Goal: Task Accomplishment & Management: Complete application form

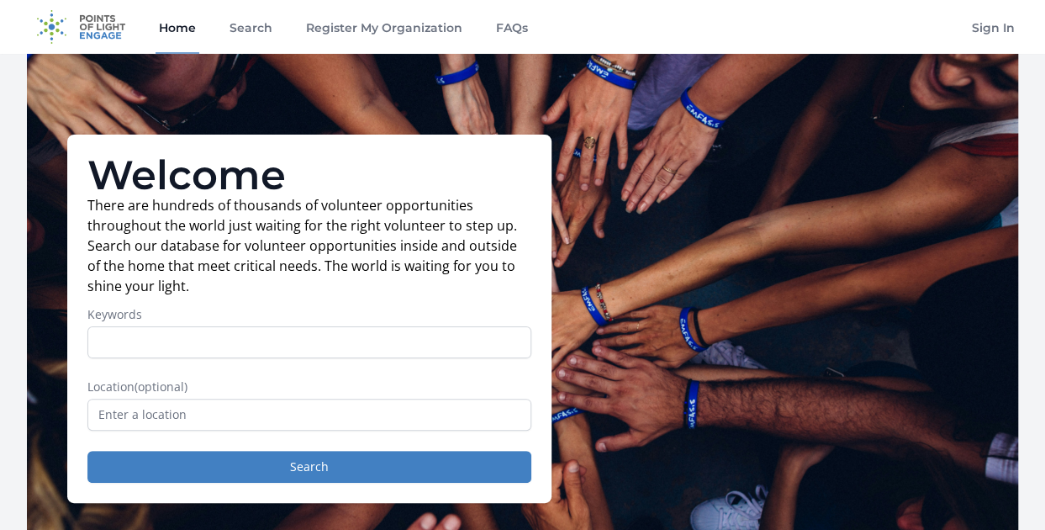
scroll to position [98, 0]
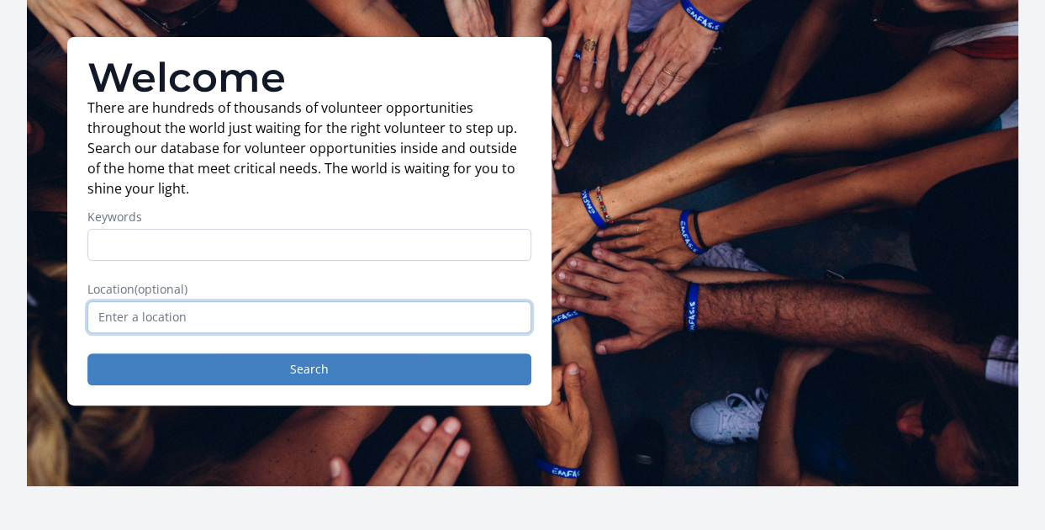
click at [434, 320] on input "text" at bounding box center [309, 317] width 444 height 32
paste input "Minaal.Mir@warwick.ac.uk"
type input "Minaal.Mir@warwick.ac.uk"
paste input "CV31 2AU"
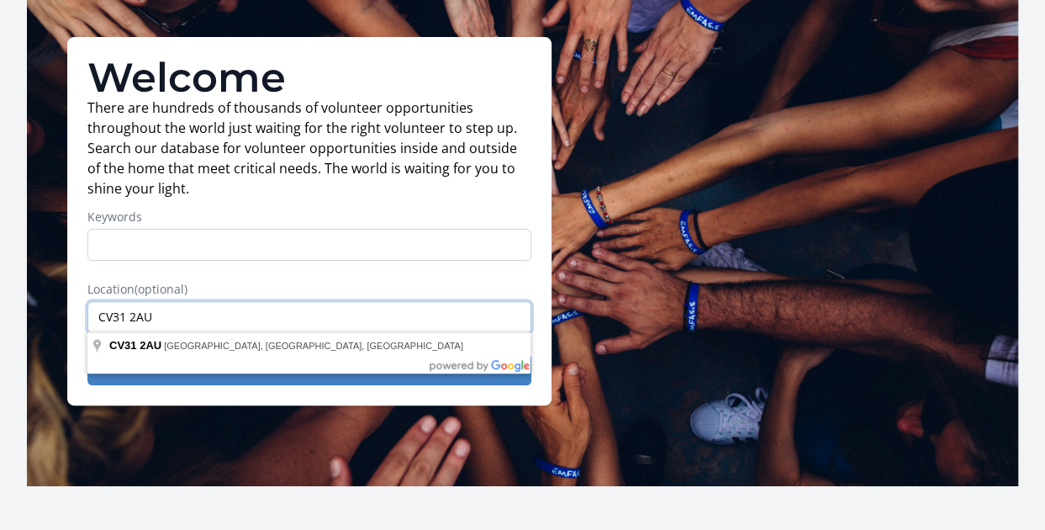
type input "CV31 2AU"
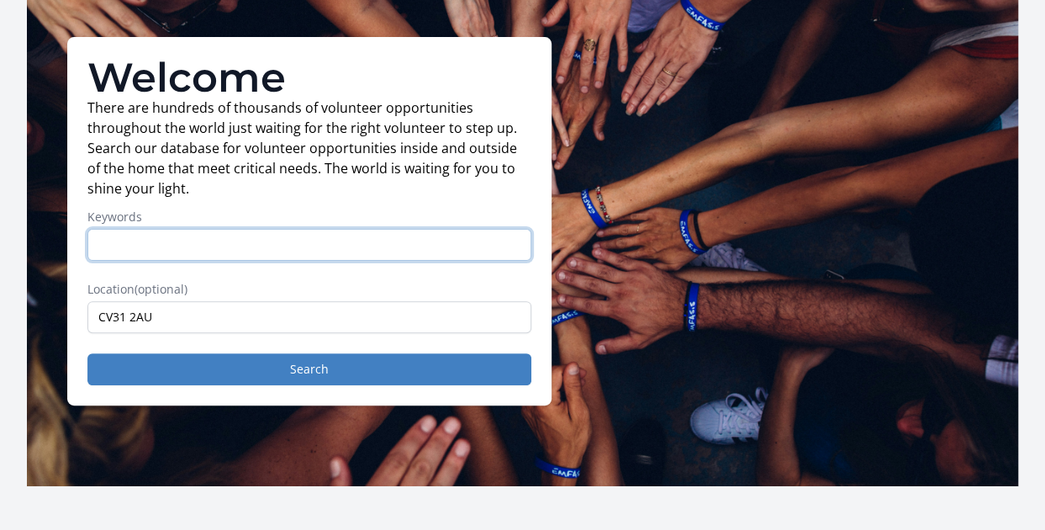
click at [237, 243] on input "Keywords" at bounding box center [309, 245] width 444 height 32
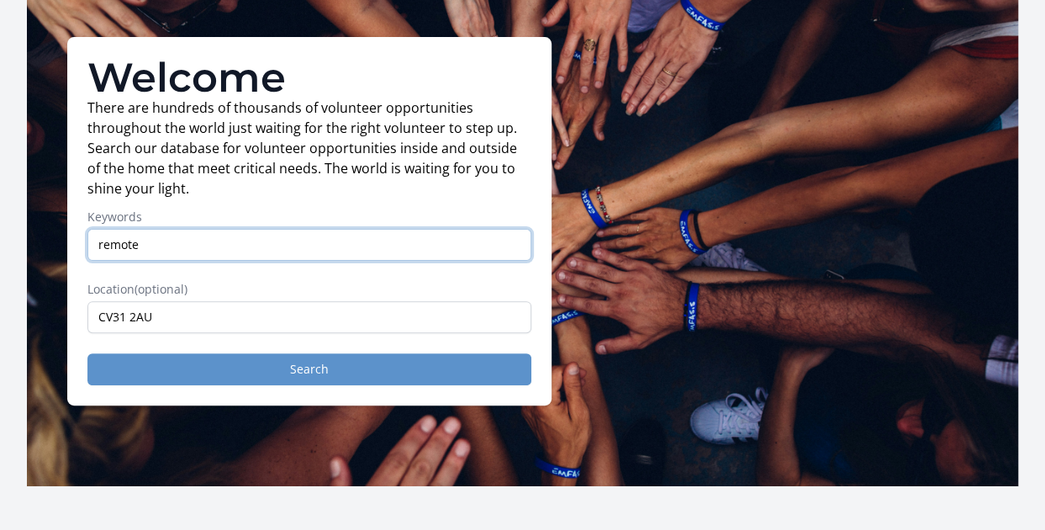
type input "remote"
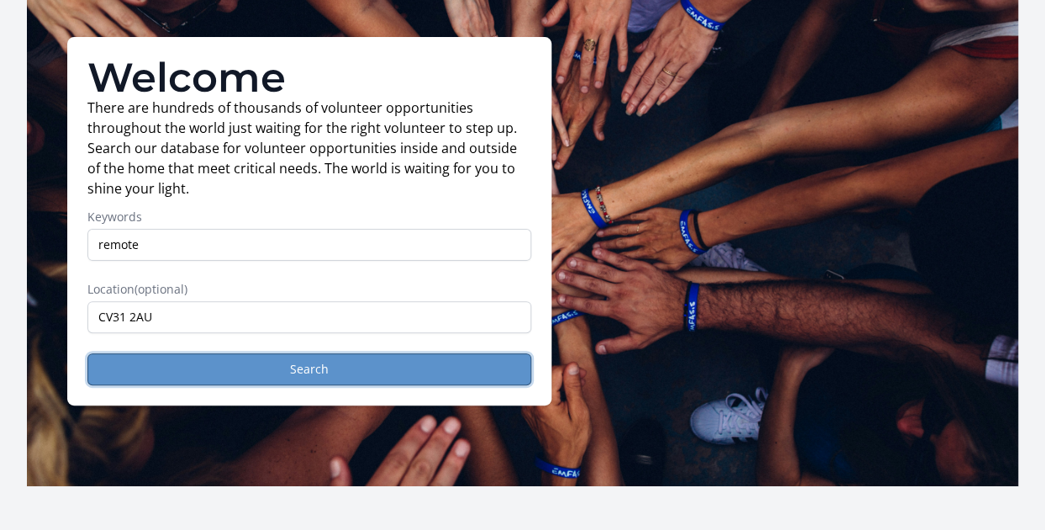
click at [383, 374] on button "Search" at bounding box center [309, 369] width 444 height 32
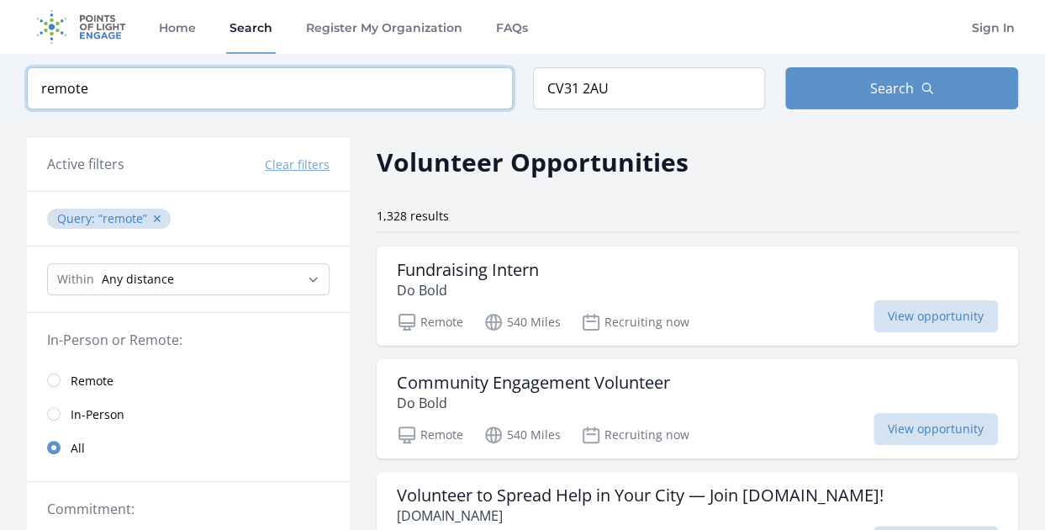
click at [298, 98] on input "remote" at bounding box center [270, 88] width 486 height 42
type input "remote, psych"
click button "submit" at bounding box center [0, 0] width 0 height 0
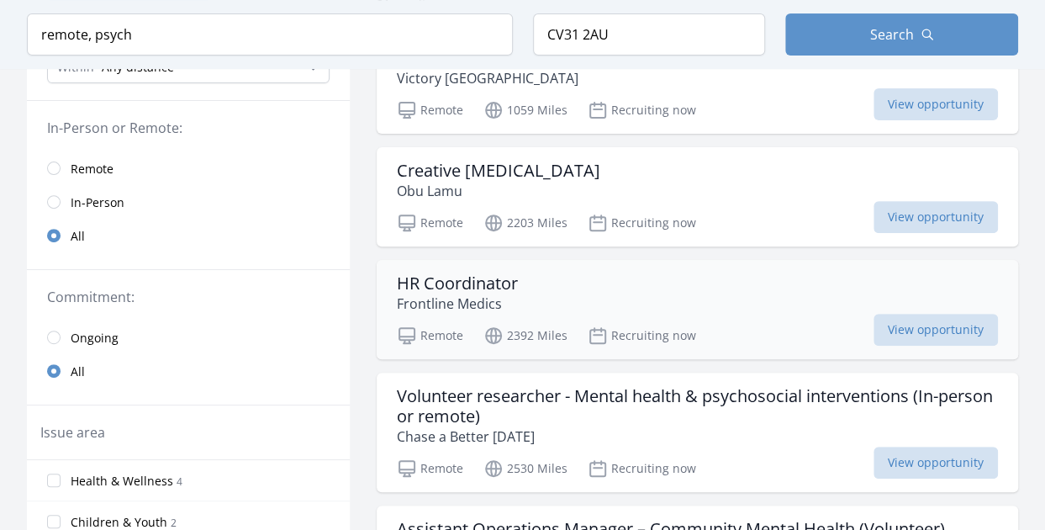
scroll to position [213, 0]
click at [925, 209] on span "View opportunity" at bounding box center [936, 216] width 124 height 32
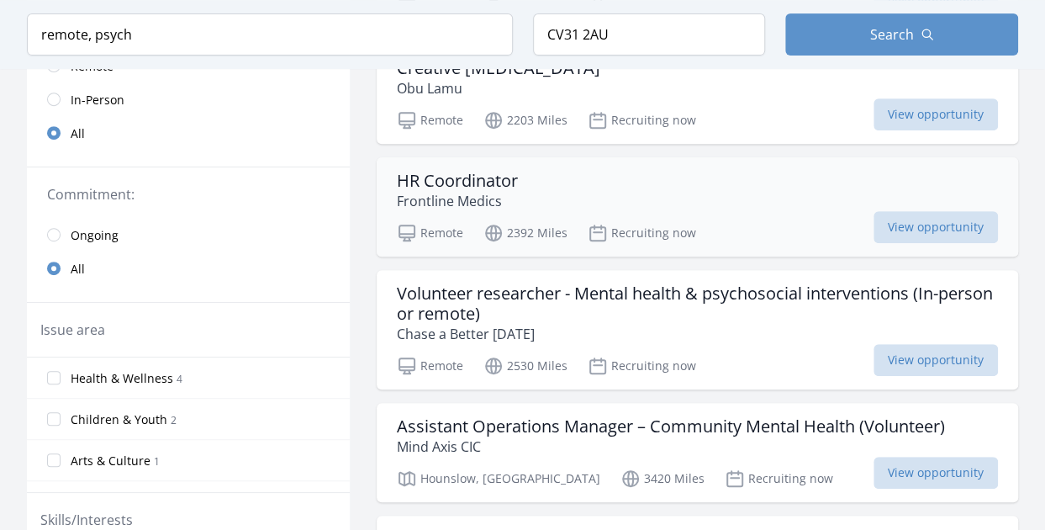
scroll to position [316, 0]
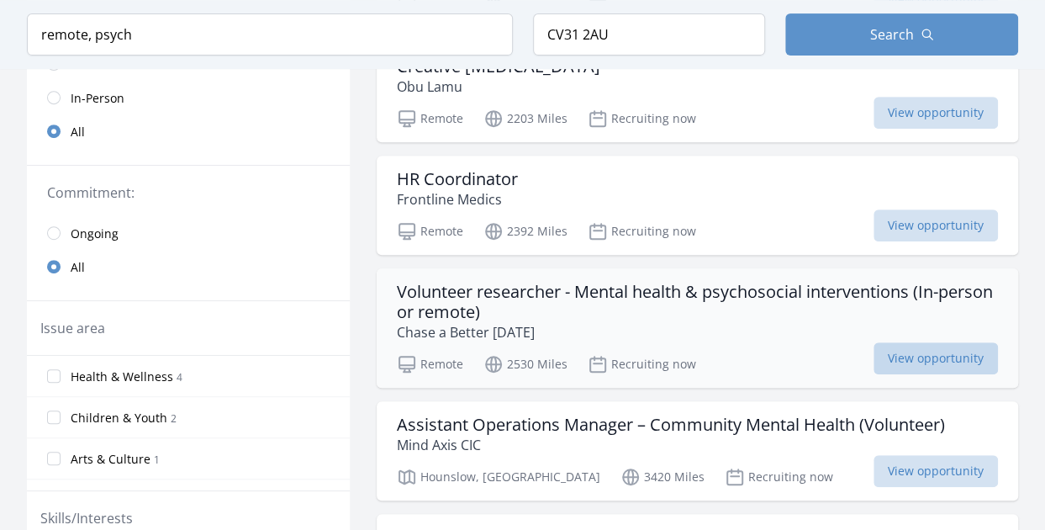
click at [921, 356] on span "View opportunity" at bounding box center [936, 358] width 124 height 32
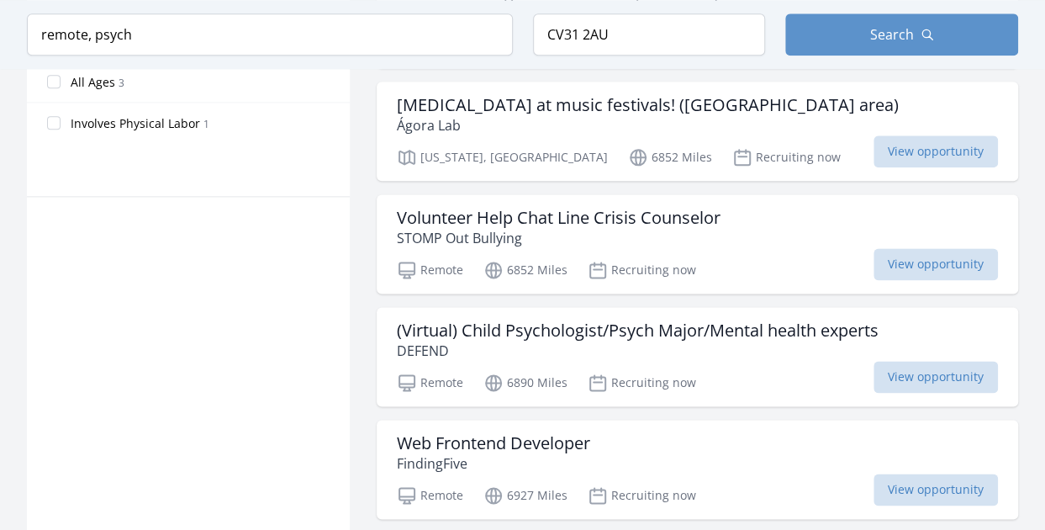
scroll to position [1016, 0]
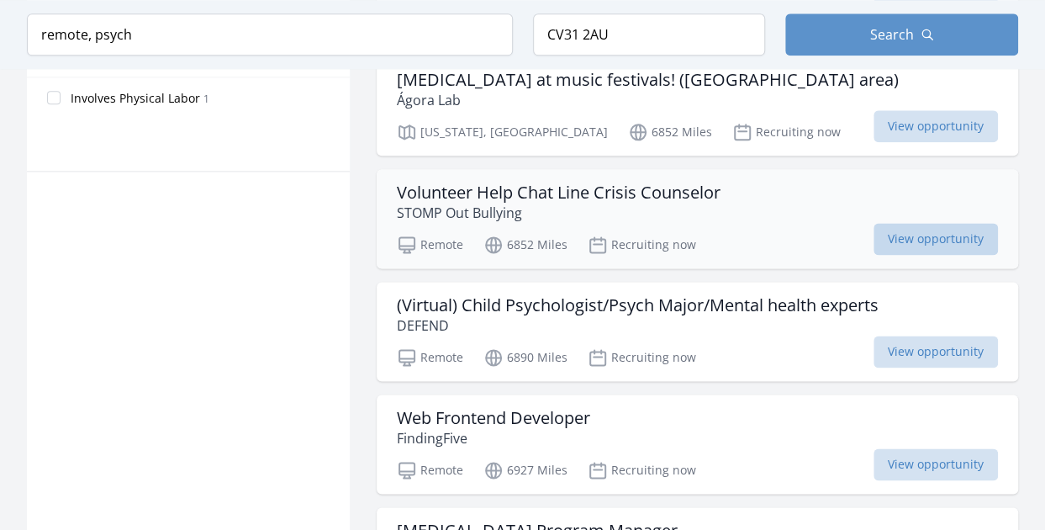
click at [944, 223] on span "View opportunity" at bounding box center [936, 239] width 124 height 32
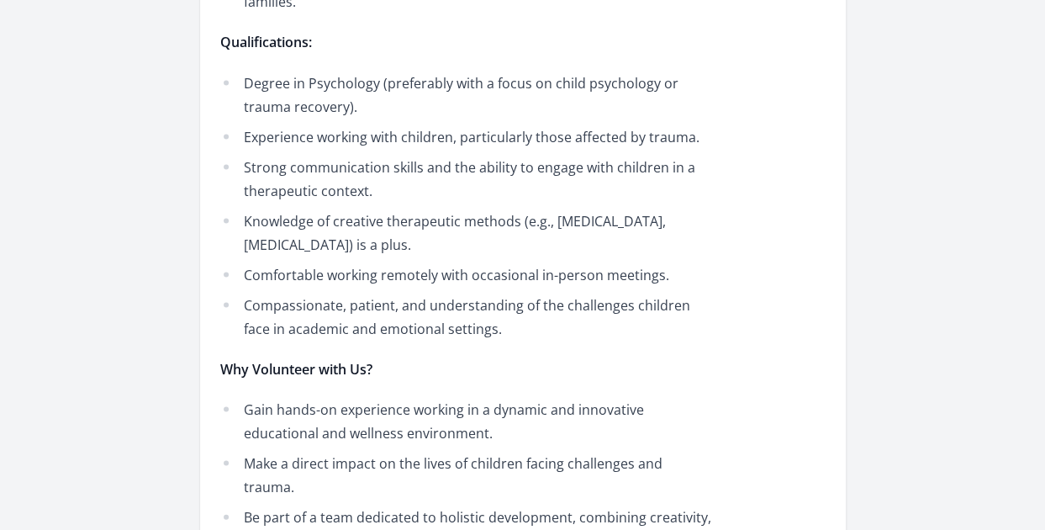
scroll to position [1485, 0]
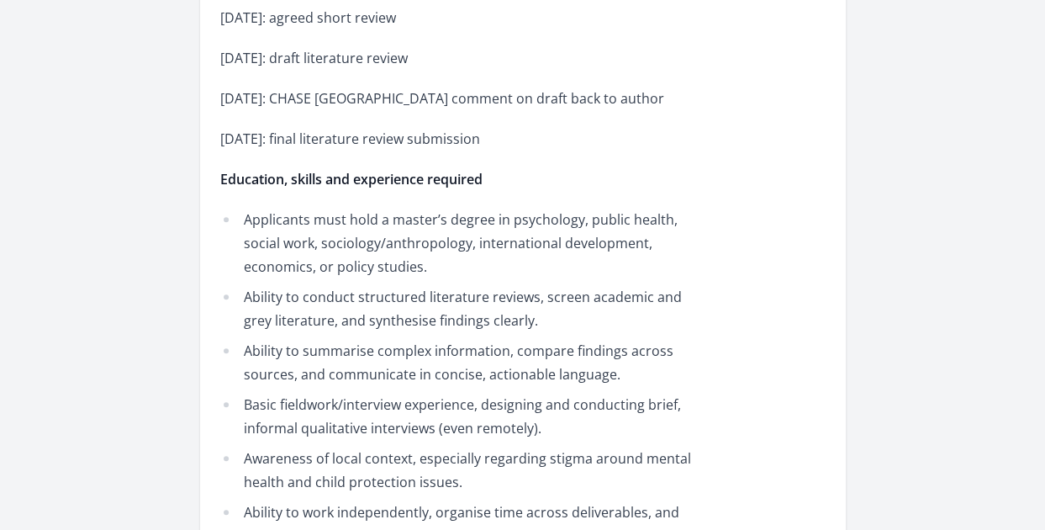
scroll to position [3712, 0]
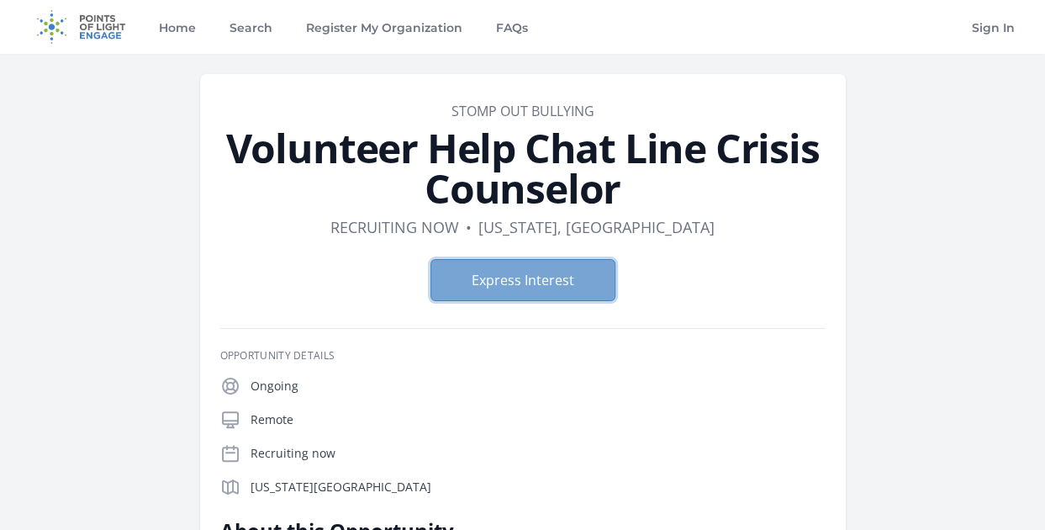
click at [538, 293] on button "Express Interest" at bounding box center [523, 280] width 185 height 42
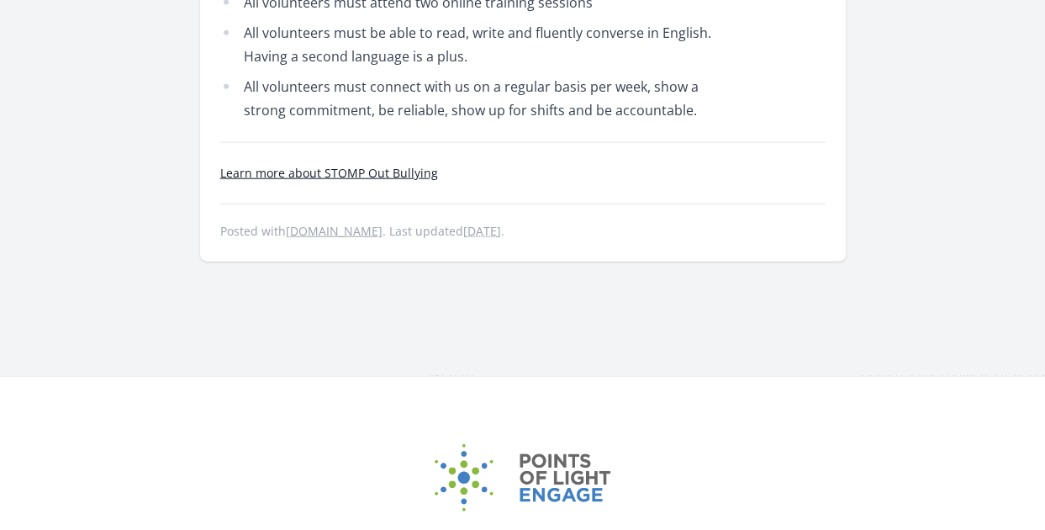
scroll to position [2030, 0]
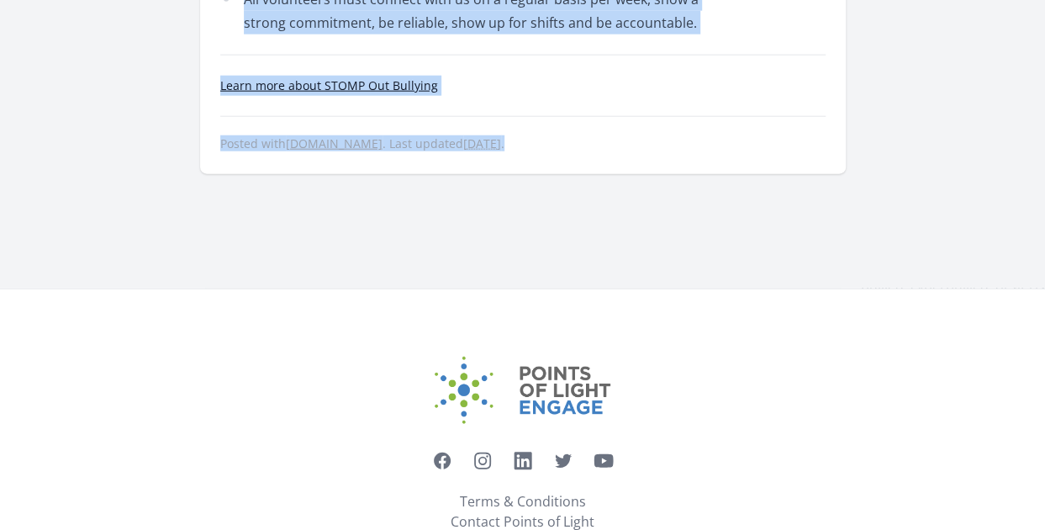
drag, startPoint x: 221, startPoint y: 88, endPoint x: 619, endPoint y: 117, distance: 398.8
copy div "About this Opportunity Are you interested in volunteering directly with our you…"
